Goal: Task Accomplishment & Management: Use online tool/utility

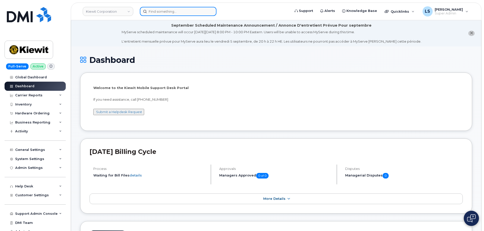
click at [159, 13] on input at bounding box center [178, 11] width 77 height 9
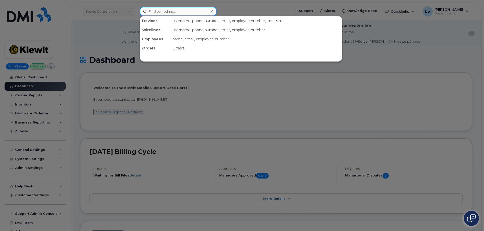
paste input "737-837-0610"
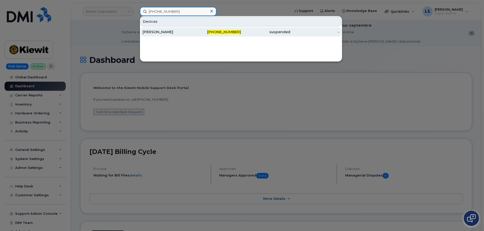
type input "737-837-0610"
click at [182, 32] on div "JACK BROCKWAY" at bounding box center [167, 31] width 49 height 5
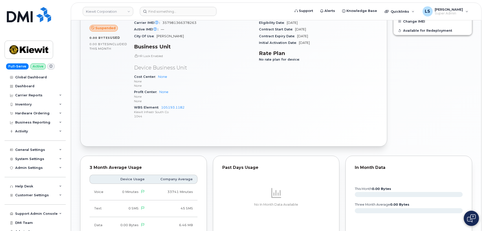
scroll to position [177, 0]
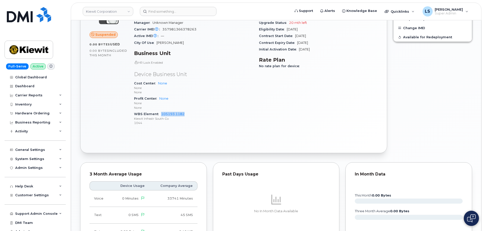
drag, startPoint x: 160, startPoint y: 112, endPoint x: 185, endPoint y: 115, distance: 25.7
click at [185, 115] on div "WBS Element 105193.1182 [PERSON_NAME] Infrastr South Co 1044" at bounding box center [193, 118] width 119 height 15
copy link "105193.1182"
click at [45, 149] on div "General Settings" at bounding box center [35, 149] width 61 height 9
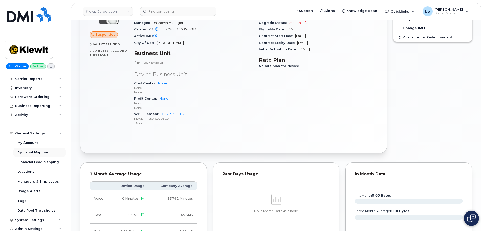
scroll to position [25, 0]
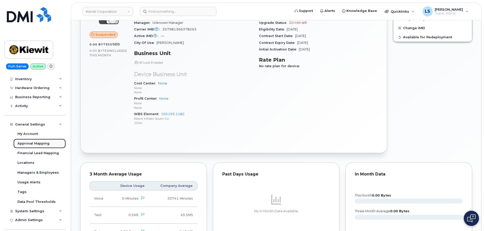
click at [44, 143] on div "Approval Mapping" at bounding box center [33, 143] width 32 height 5
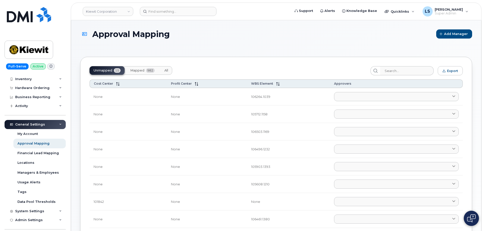
click at [167, 71] on span "All" at bounding box center [166, 70] width 4 height 4
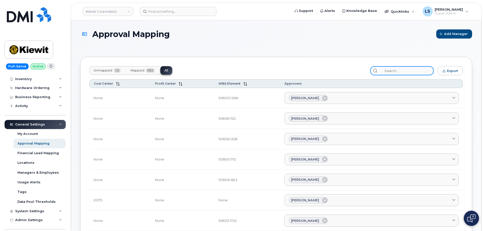
click at [407, 68] on input "search" at bounding box center [407, 70] width 54 height 9
paste input "105193.1182"
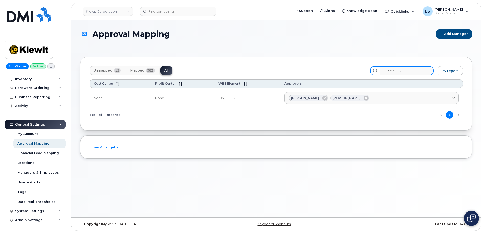
type input "105193.1182"
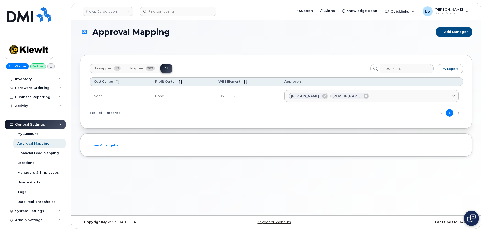
scroll to position [3, 0]
drag, startPoint x: 154, startPoint y: 41, endPoint x: 147, endPoint y: 45, distance: 7.9
click at [147, 45] on div "Approval Mapping Add Manager Unmapped 15 Mapped 982 All 105193.1182 Export Cost…" at bounding box center [276, 116] width 410 height 197
click at [220, 36] on div "Approval Mapping Add Manager" at bounding box center [276, 36] width 392 height 18
